Goal: Find specific page/section

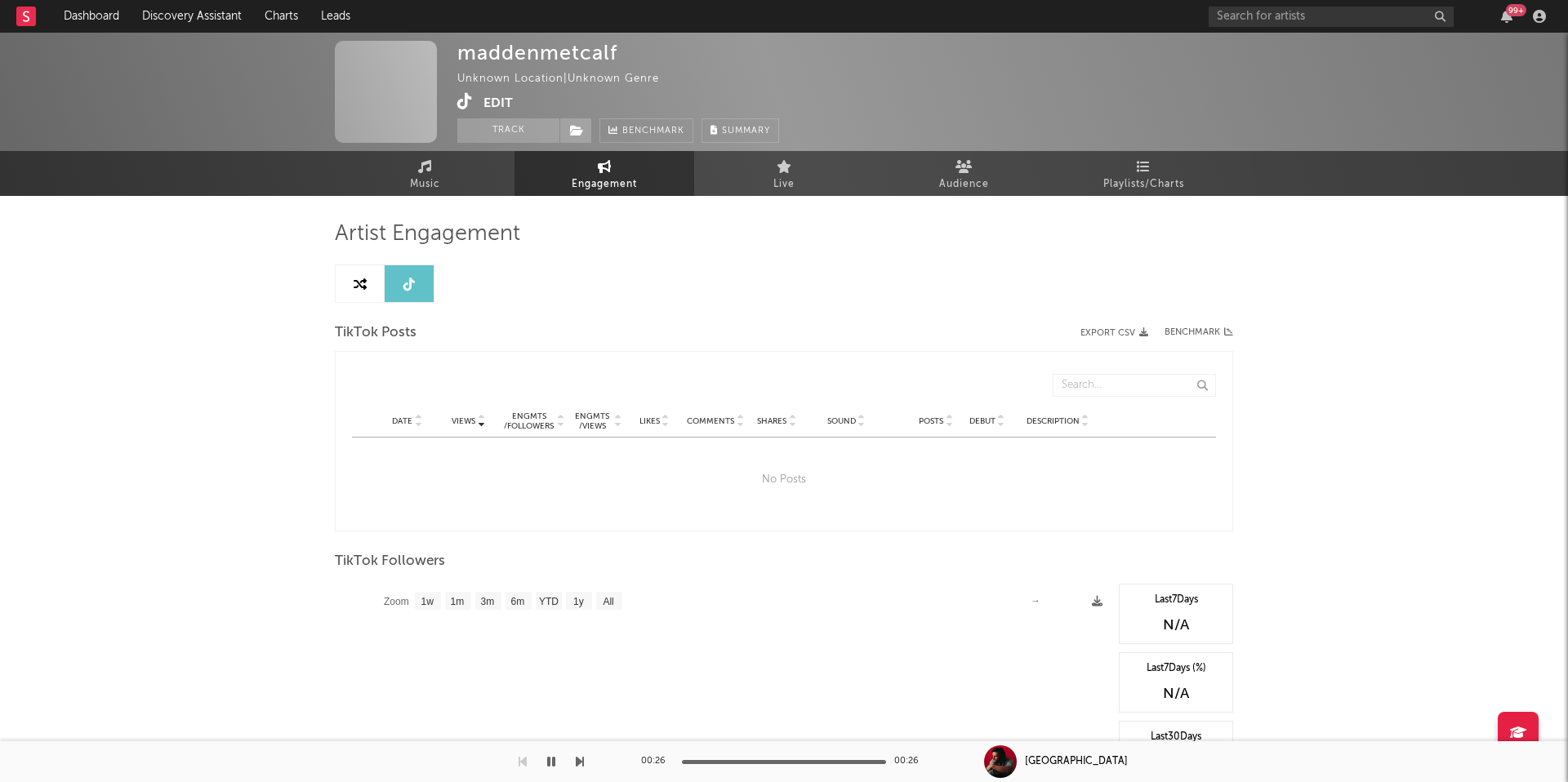
select select "1w"
click at [1327, 18] on input "text" at bounding box center [1331, 17] width 245 height 20
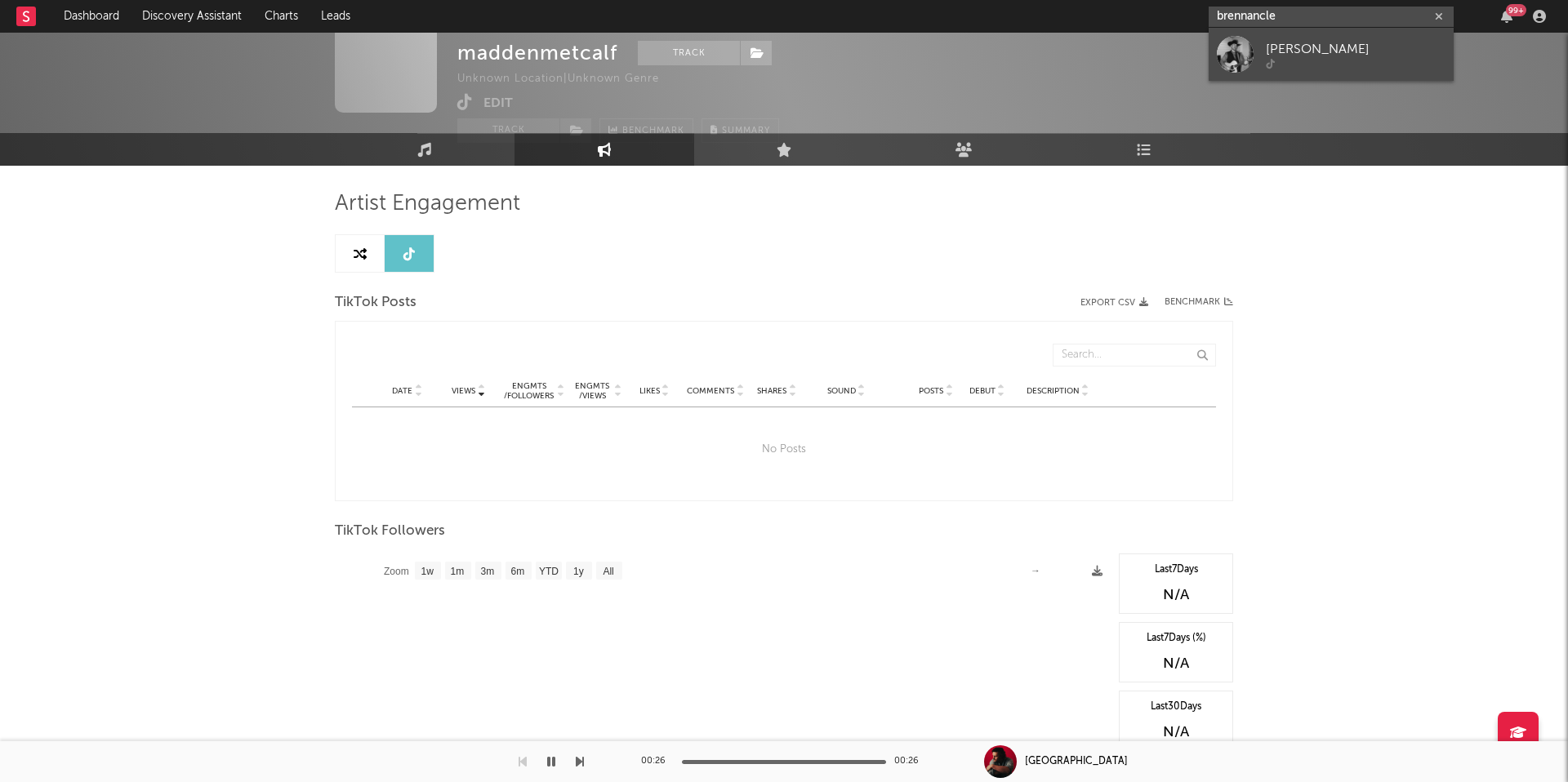
type input "brennancle"
click at [1353, 70] on link "[PERSON_NAME]" at bounding box center [1331, 54] width 245 height 53
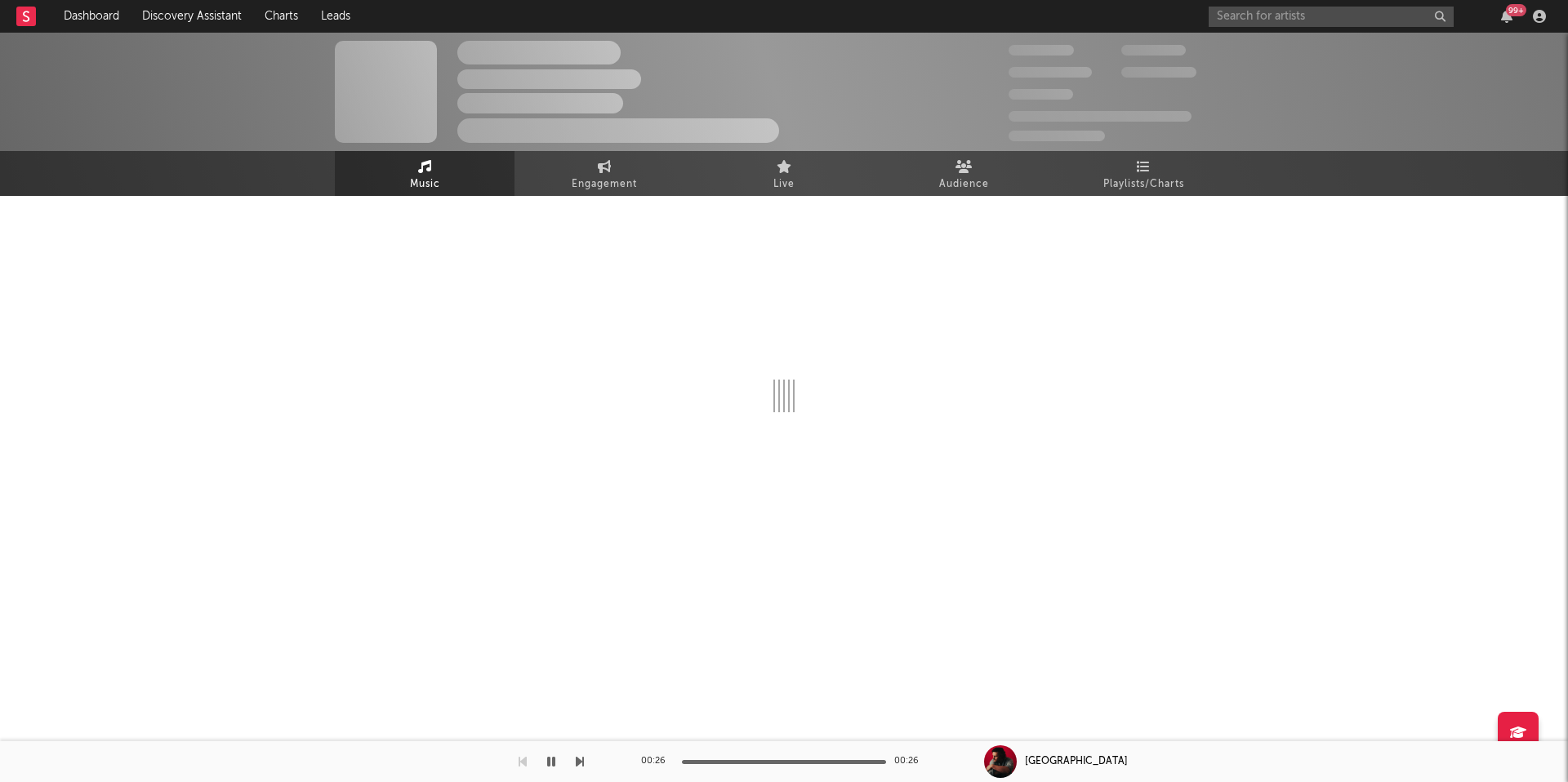
select select "1w"
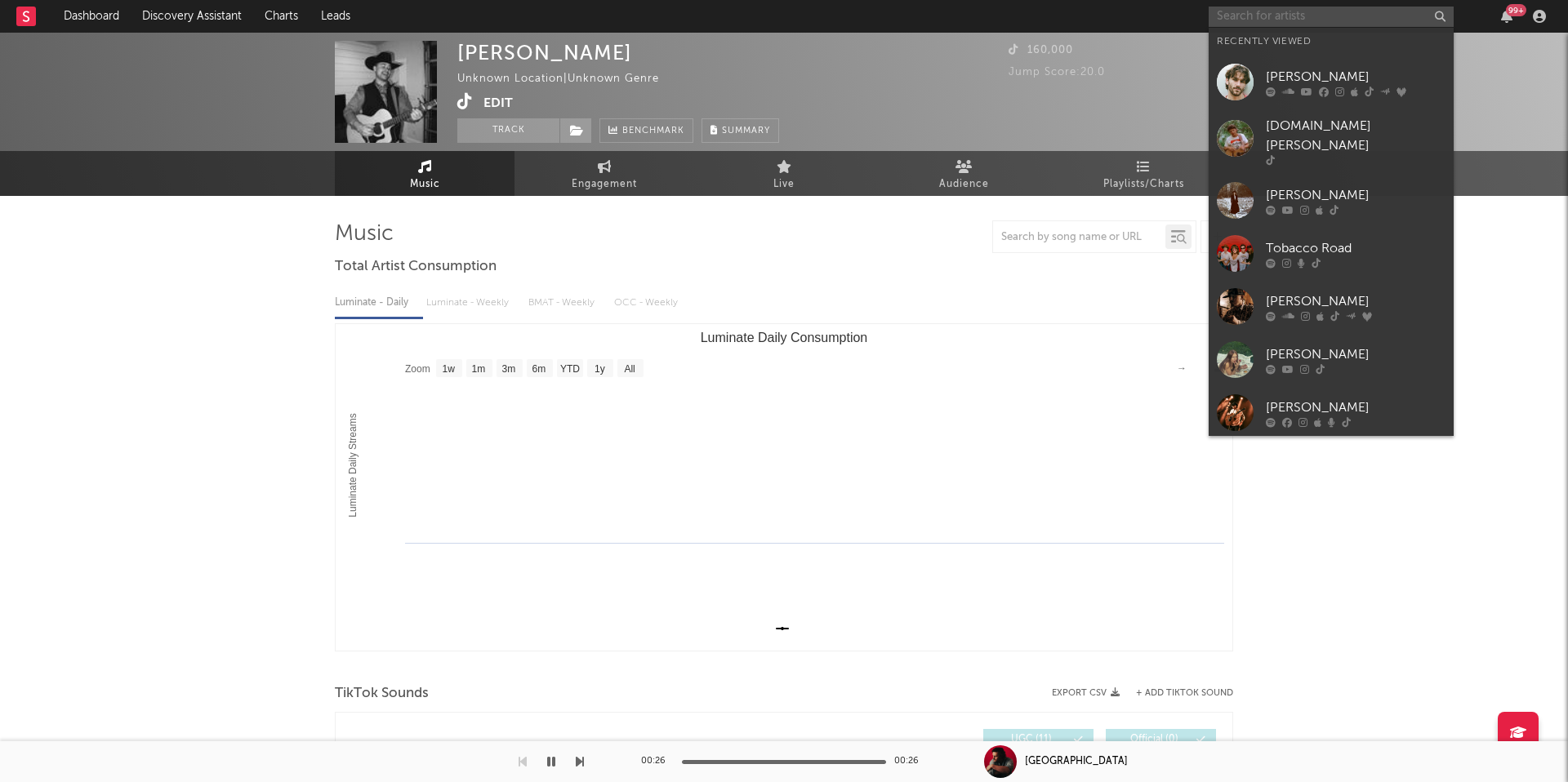
click at [1288, 18] on input "text" at bounding box center [1331, 17] width 245 height 20
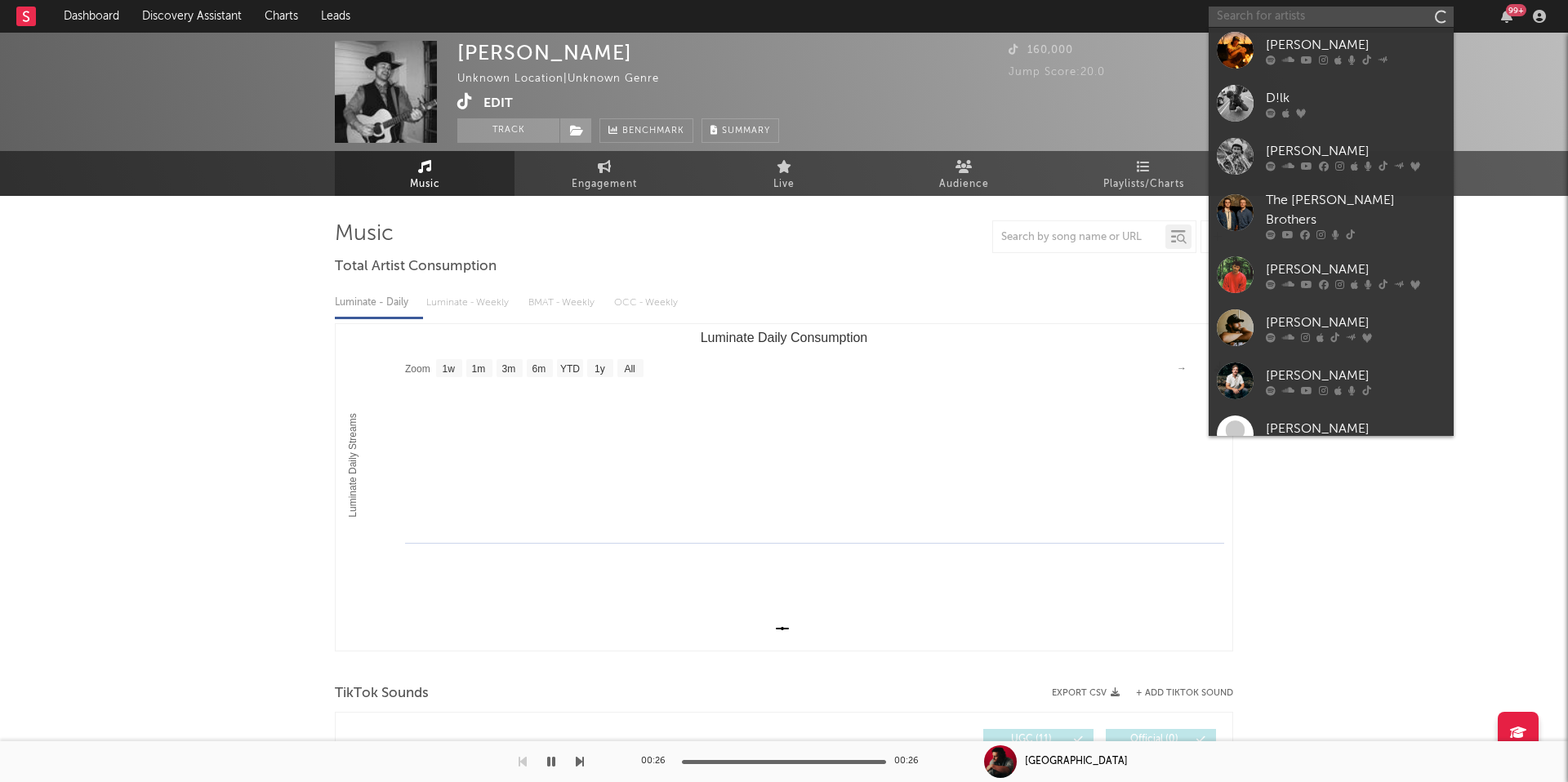
scroll to position [682, 0]
click at [1320, 10] on input "text" at bounding box center [1331, 17] width 245 height 20
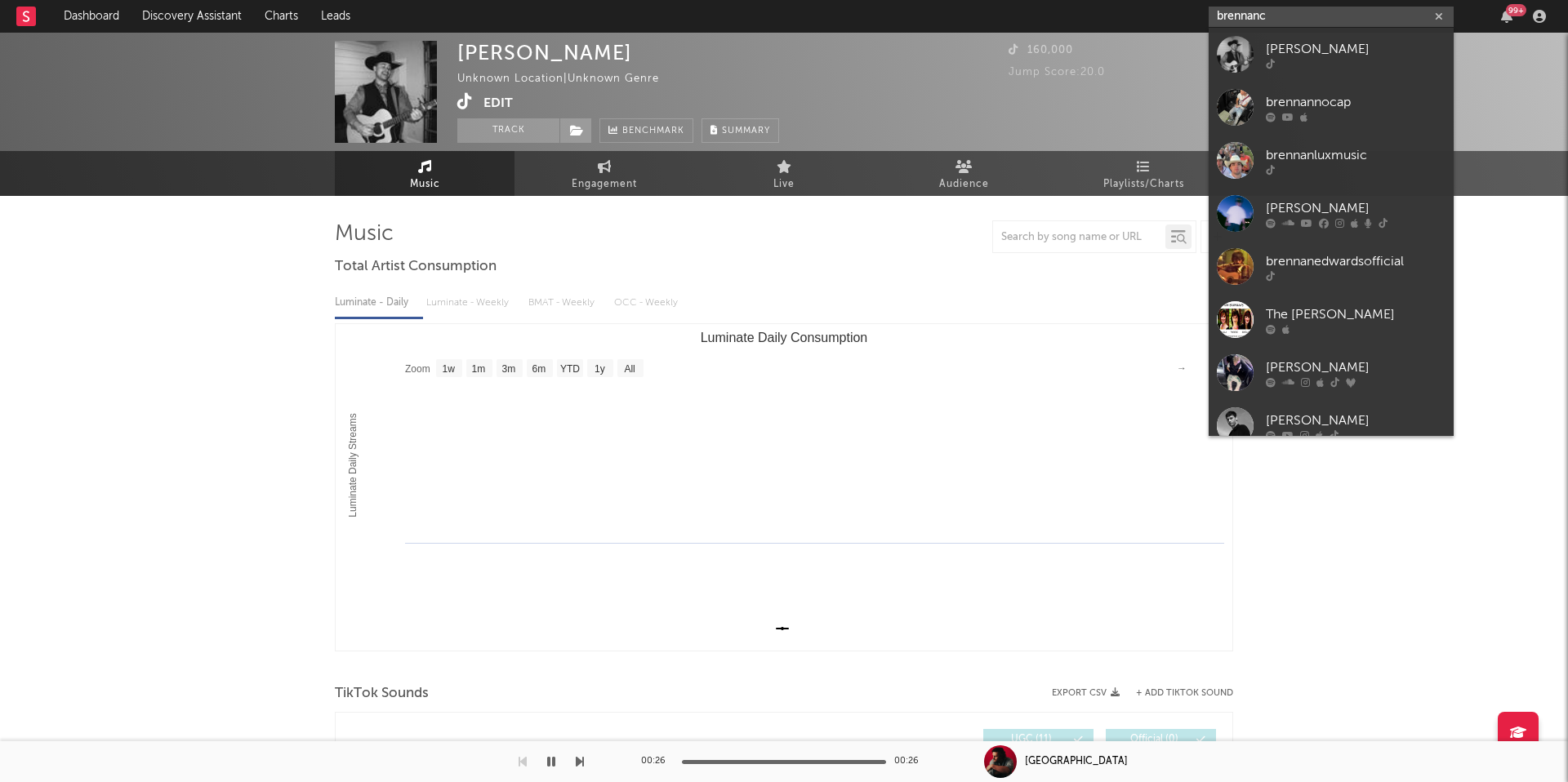
type input "brennanc"
click at [1350, 62] on div at bounding box center [1355, 64] width 180 height 10
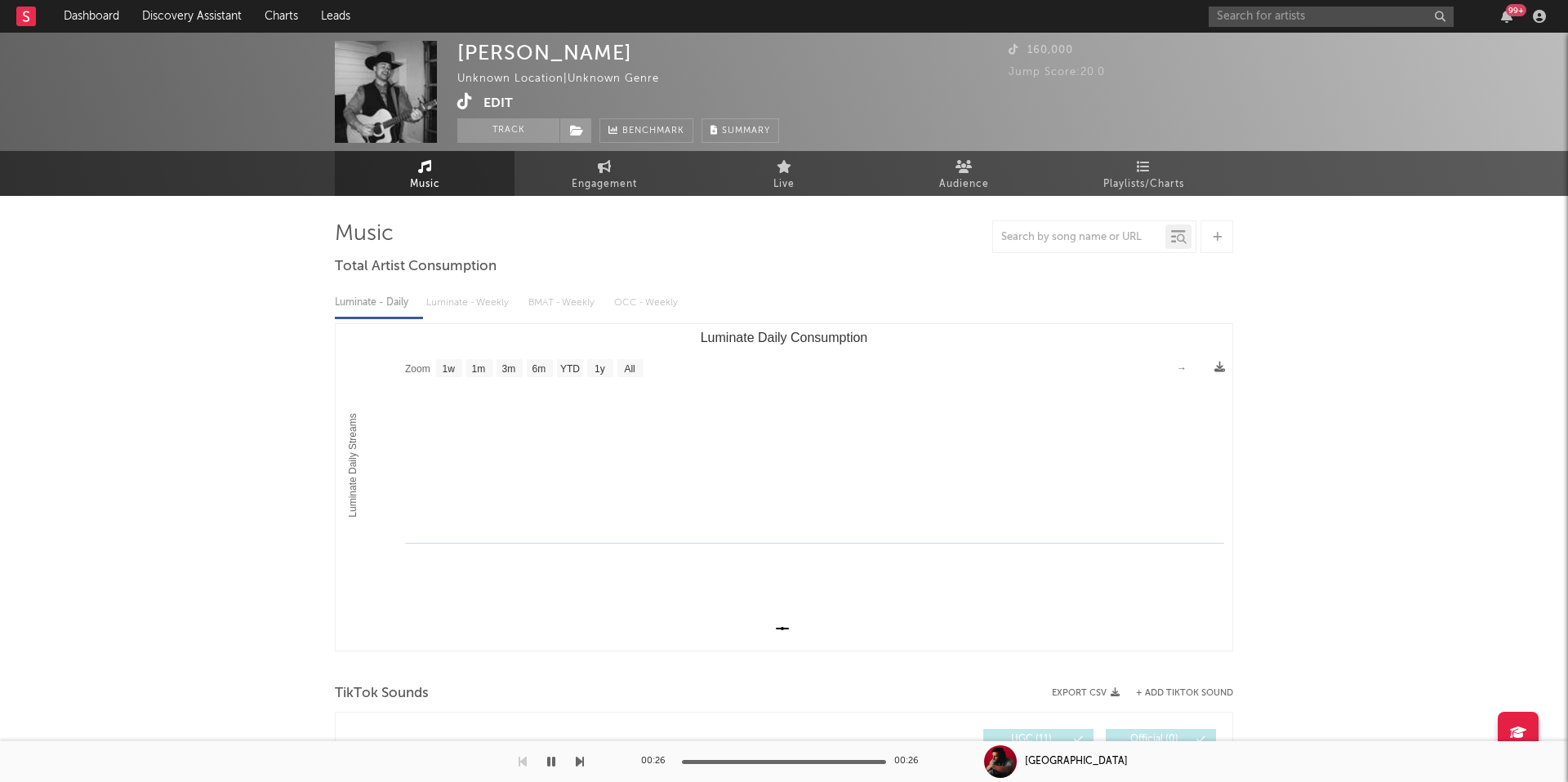
click at [465, 108] on icon at bounding box center [465, 100] width 15 height 16
